Goal: Find specific page/section: Find specific page/section

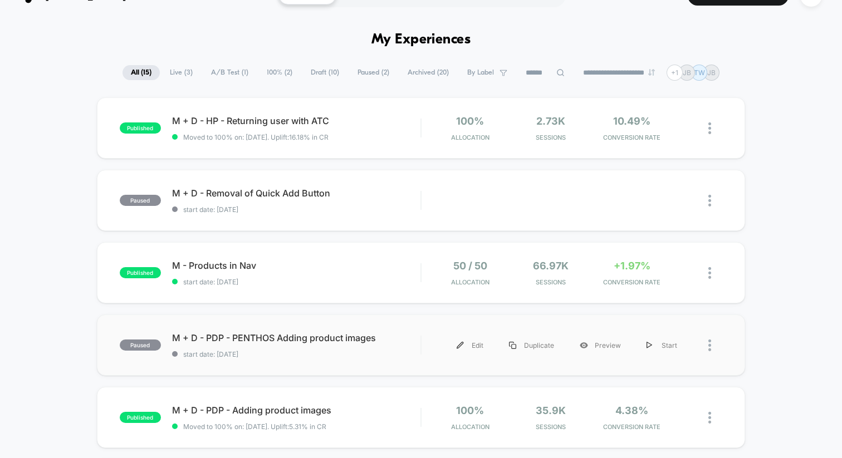
scroll to position [22, 0]
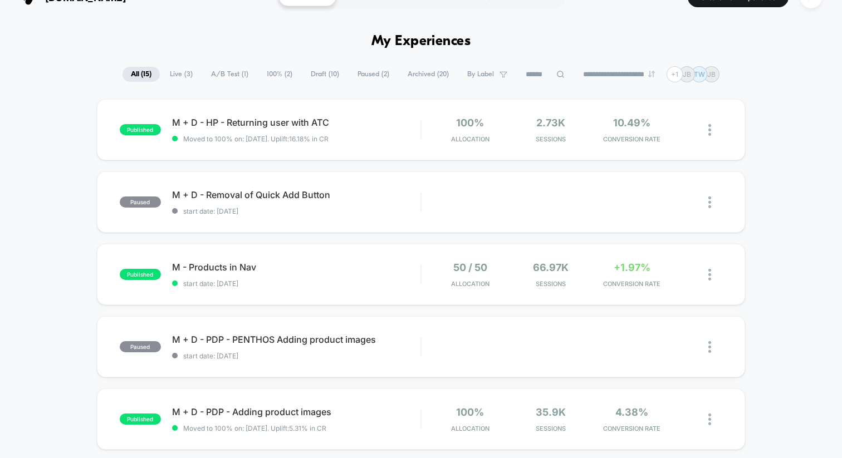
click at [170, 71] on span "Live ( 3 )" at bounding box center [181, 74] width 40 height 15
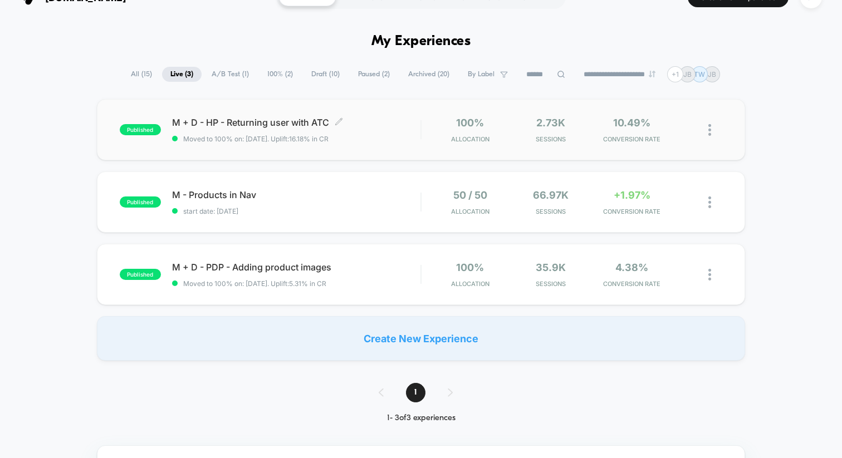
click at [378, 133] on div "M + D - HP - Returning user with ATC Click to edit experience details Click to …" at bounding box center [296, 130] width 248 height 26
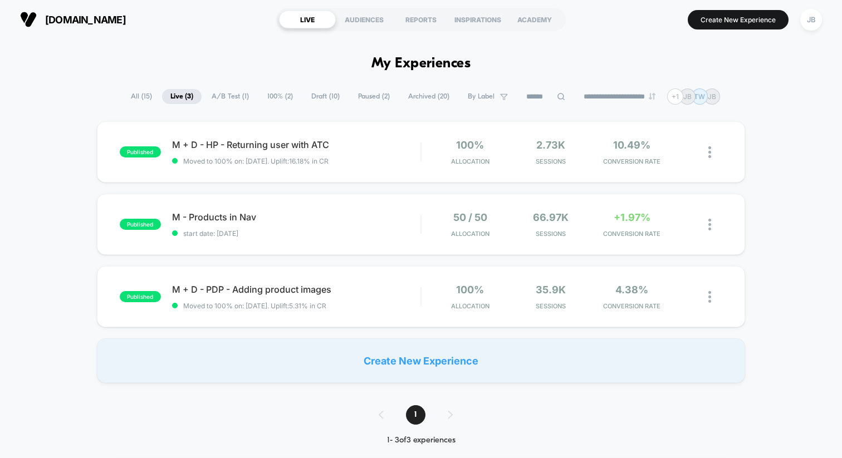
click at [227, 95] on span "A/B Test ( 1 )" at bounding box center [230, 96] width 54 height 15
